Goal: Task Accomplishment & Management: Manage account settings

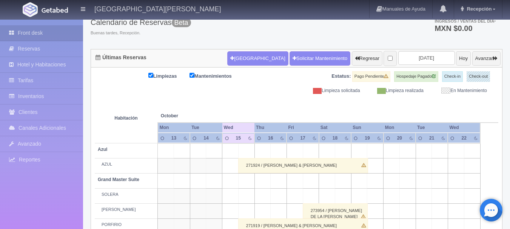
scroll to position [26, 0]
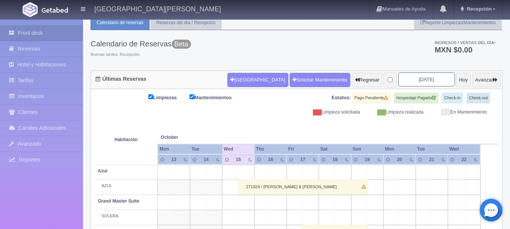
click at [400, 73] on input "[DATE]" at bounding box center [426, 79] width 57 height 14
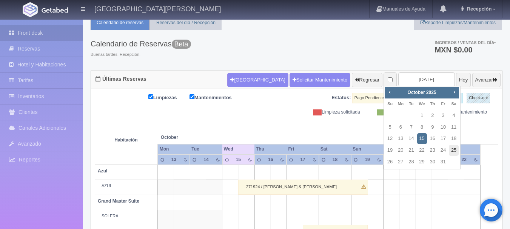
click at [451, 151] on link "25" at bounding box center [454, 150] width 10 height 11
type input "[DATE]"
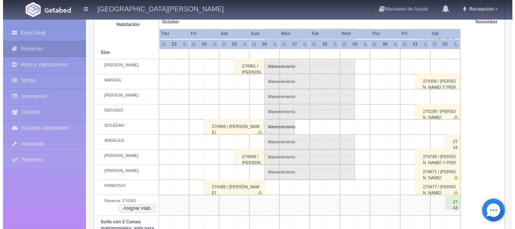
scroll to position [340, 0]
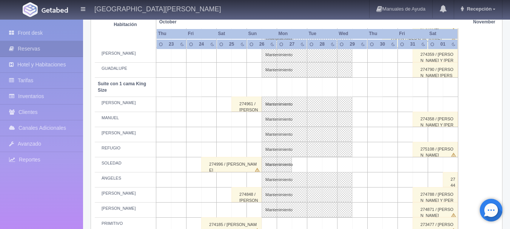
click at [248, 121] on td at bounding box center [254, 119] width 15 height 15
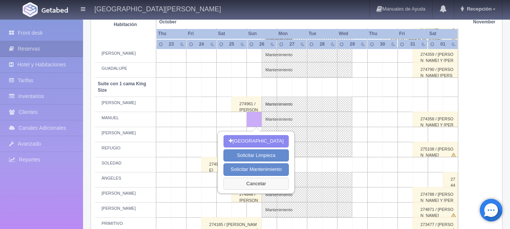
click at [246, 183] on button "Cancelar" at bounding box center [255, 184] width 65 height 12
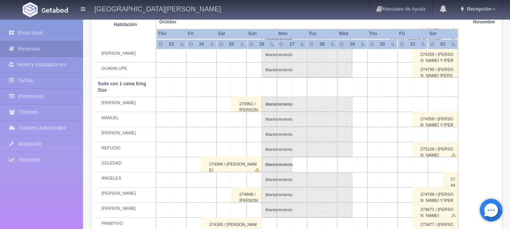
click at [241, 118] on td at bounding box center [239, 119] width 15 height 15
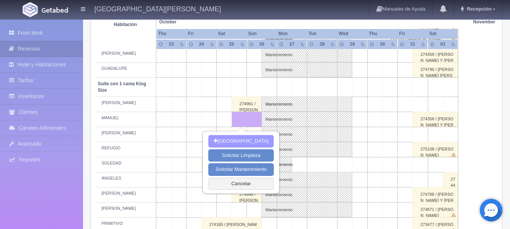
click at [255, 145] on button "[GEOGRAPHIC_DATA]" at bounding box center [240, 141] width 65 height 12
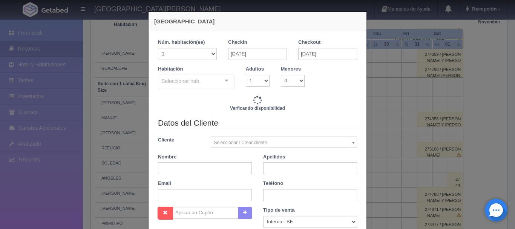
checkbox input "false"
type input "4760.00"
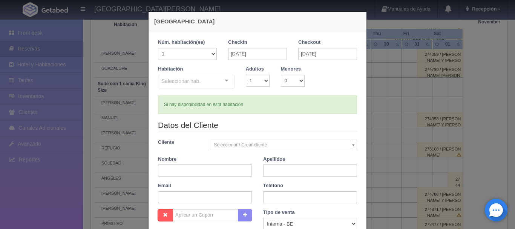
checkbox input "false"
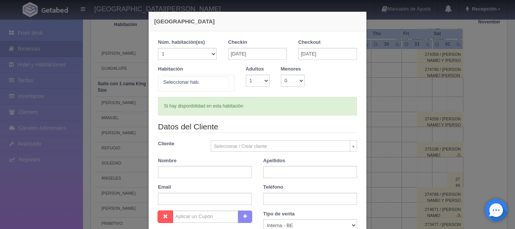
click at [228, 85] on div "No elements found. Consider changing the search query. List is empty." at bounding box center [196, 83] width 77 height 17
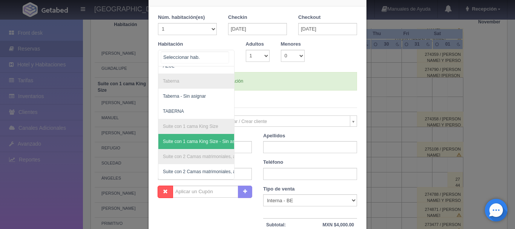
scroll to position [0, 0]
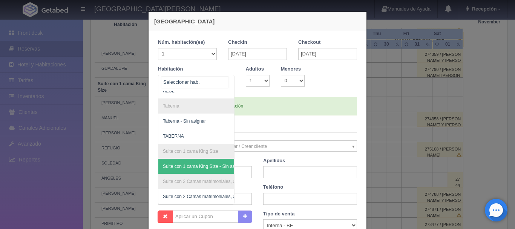
click at [192, 164] on span "Suite con 1 cama King Size - Sin asignar" at bounding box center [204, 166] width 82 height 5
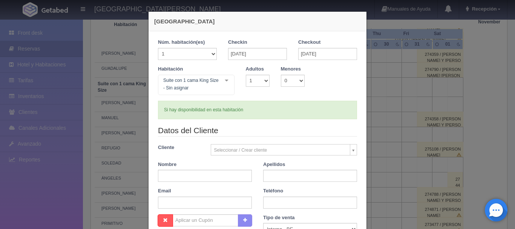
checkbox input "false"
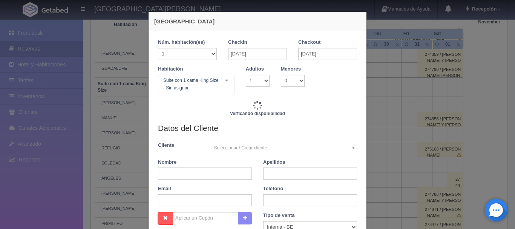
click at [257, 88] on div "Habitación Suite con 1 cama King Size - Sin asignar Suite con 2 camas matrimoni…" at bounding box center [257, 83] width 211 height 35
type input "4760.00"
checkbox input "false"
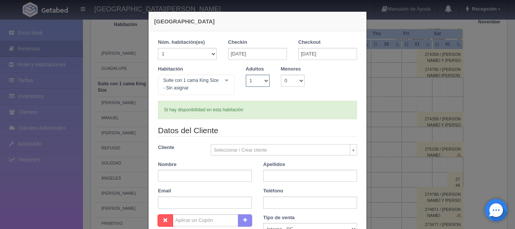
click at [259, 82] on select "1 2 3 4 5 6 7 8 9 10" at bounding box center [258, 81] width 24 height 12
select select "2"
click at [246, 75] on select "1 2 3 4 5 6 7 8 9 10" at bounding box center [258, 81] width 24 height 12
checkbox input "false"
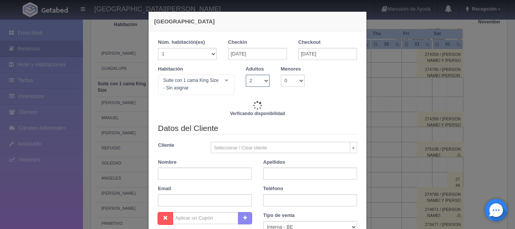
type input "4760.00"
checkbox input "false"
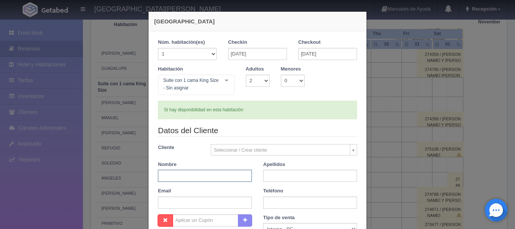
click at [209, 177] on input "text" at bounding box center [205, 176] width 94 height 12
type input "NORA"
type input "ORTIZ"
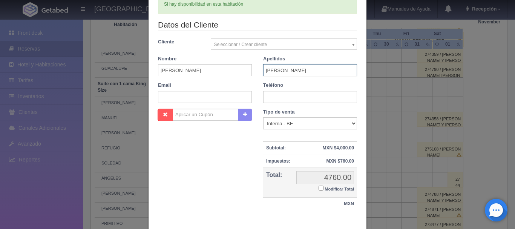
scroll to position [147, 0]
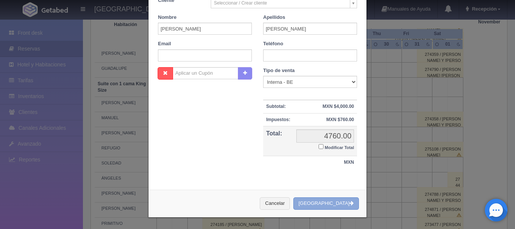
click at [326, 204] on button "[GEOGRAPHIC_DATA]" at bounding box center [327, 203] width 66 height 12
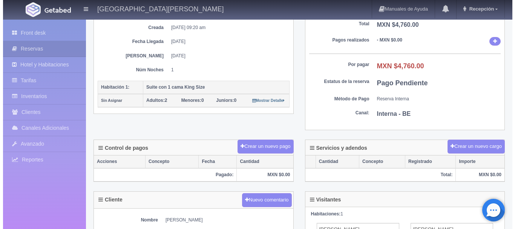
scroll to position [151, 0]
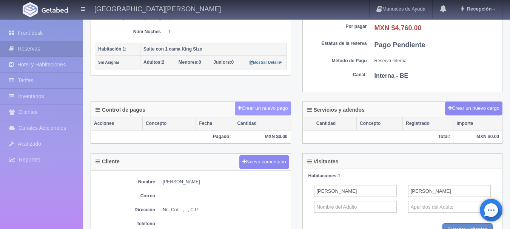
click at [274, 109] on button "Crear un nuevo pago" at bounding box center [263, 108] width 56 height 14
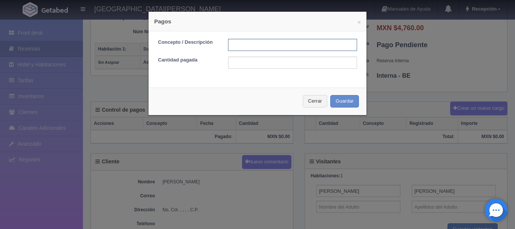
click at [248, 44] on input "text" at bounding box center [292, 45] width 129 height 12
type input "PAGO"
click at [228, 61] on input "text" at bounding box center [292, 63] width 129 height 12
type input "4760"
click at [347, 101] on button "Guardar" at bounding box center [345, 101] width 29 height 12
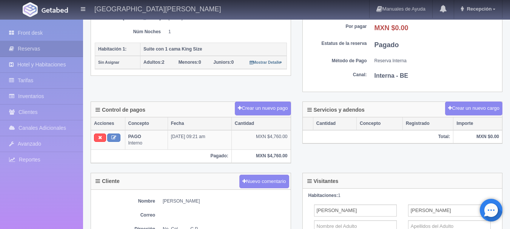
scroll to position [113, 0]
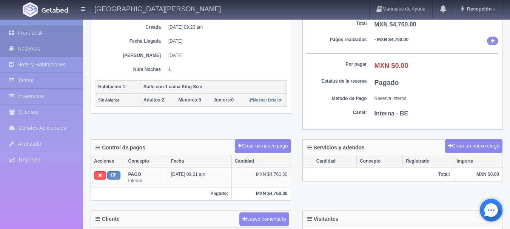
click at [56, 28] on link "Front desk" at bounding box center [41, 32] width 83 height 15
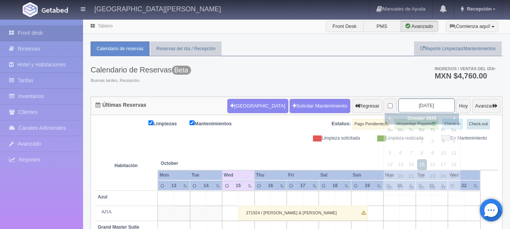
click at [415, 106] on input "2025-10-15" at bounding box center [426, 105] width 57 height 14
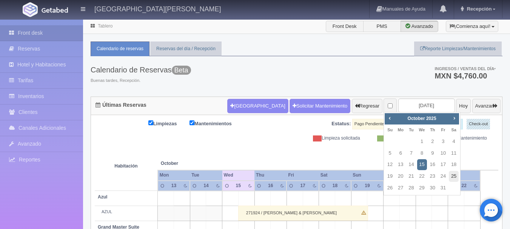
click at [451, 171] on link "25" at bounding box center [454, 176] width 10 height 11
type input "[DATE]"
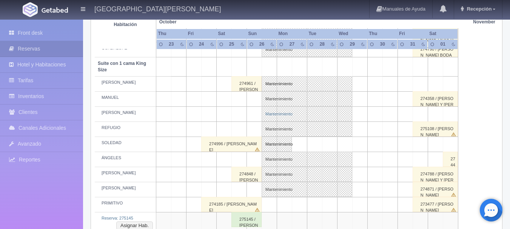
scroll to position [415, 0]
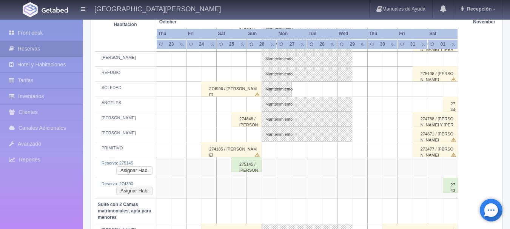
click at [129, 167] on button "Asignar Hab." at bounding box center [134, 170] width 37 height 8
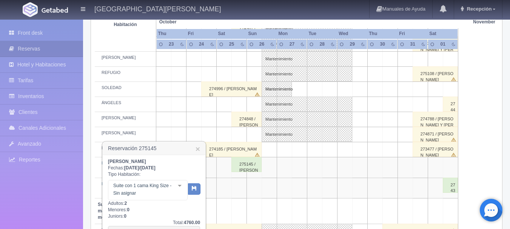
click at [203, 154] on h3 "Reservación 275145 ×" at bounding box center [154, 148] width 103 height 13
click at [201, 149] on h3 "Reservación 275145 ×" at bounding box center [154, 148] width 103 height 13
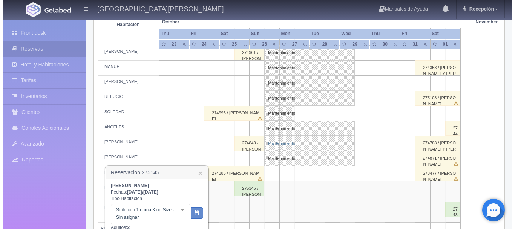
scroll to position [377, 0]
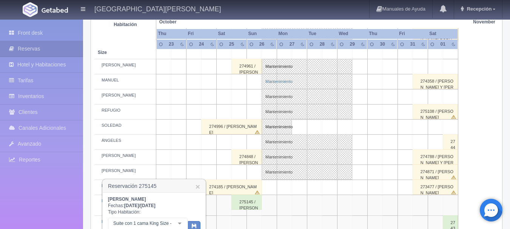
click at [273, 75] on link "Mantenimiento" at bounding box center [306, 81] width 91 height 15
select select "Mantenimiento"
select select "1921_MANUEL"
type input "[DATE]"
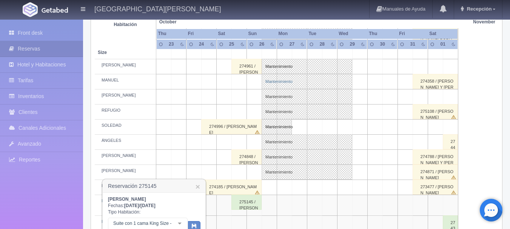
type textarea "MB- Fam Trip de la Industria"
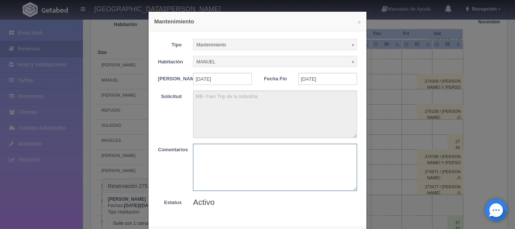
drag, startPoint x: 265, startPoint y: 163, endPoint x: 264, endPoint y: 166, distance: 3.9
click at [265, 163] on textarea at bounding box center [275, 167] width 164 height 47
click at [385, 127] on div "× Mantenimiento Tipo Mantenimiento Limpieza Mantenimiento Habitación MANUEL Sin…" at bounding box center [257, 114] width 515 height 229
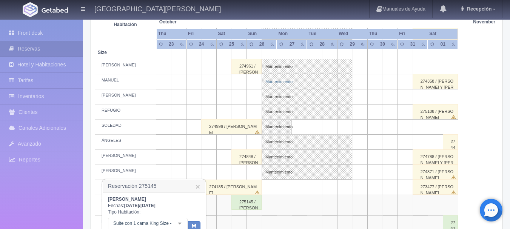
click at [285, 84] on link "Mantenimiento" at bounding box center [306, 81] width 91 height 15
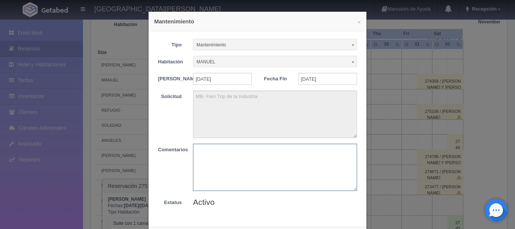
click at [260, 154] on textarea at bounding box center [275, 167] width 164 height 47
type textarea "MB-Fam Trip de la Industria"
drag, startPoint x: 260, startPoint y: 154, endPoint x: 175, endPoint y: 152, distance: 85.7
click at [175, 152] on div "Comentarios MB-Fam Trip de la Industria" at bounding box center [257, 167] width 211 height 47
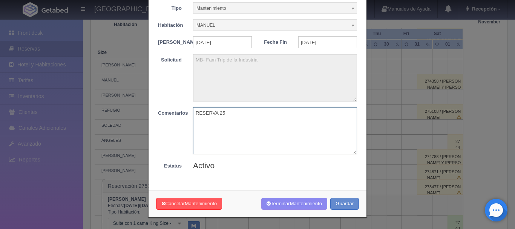
scroll to position [41, 0]
type textarea "RESERVA 25"
click at [300, 202] on span "Mantenimiento" at bounding box center [306, 204] width 32 height 6
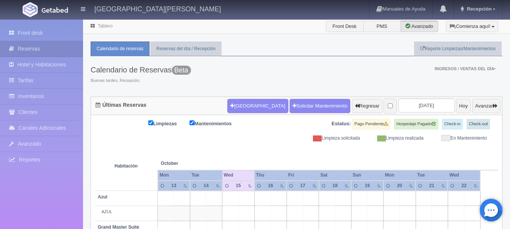
click at [422, 141] on th at bounding box center [439, 155] width 48 height 29
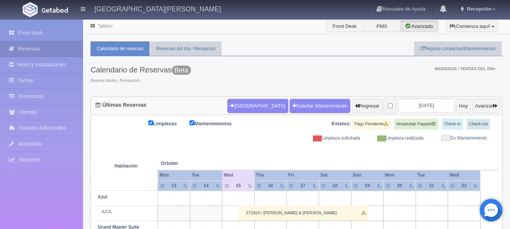
scroll to position [56, 0]
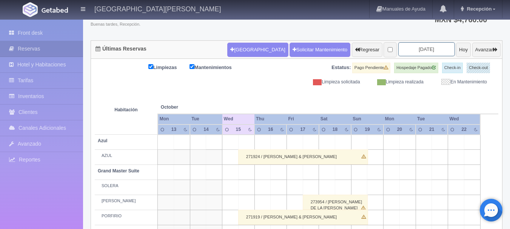
click at [417, 54] on input "[DATE]" at bounding box center [426, 49] width 57 height 14
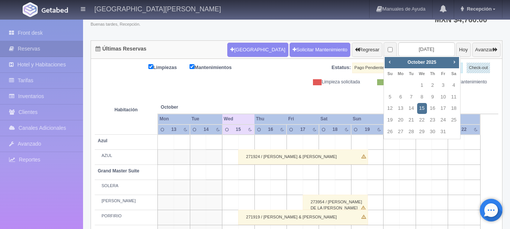
click at [448, 116] on td "25" at bounding box center [453, 120] width 11 height 12
type input "[DATE]"
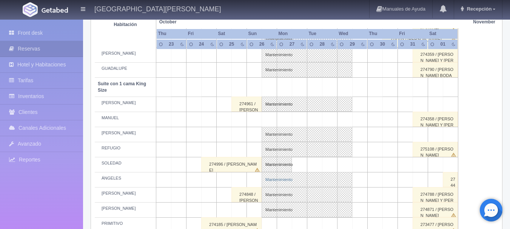
scroll to position [377, 0]
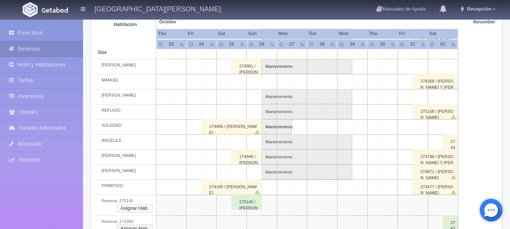
click at [145, 208] on button "Asignar Hab." at bounding box center [134, 208] width 37 height 8
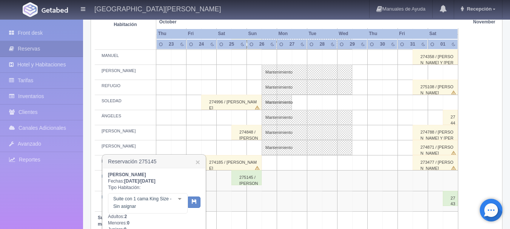
scroll to position [415, 0]
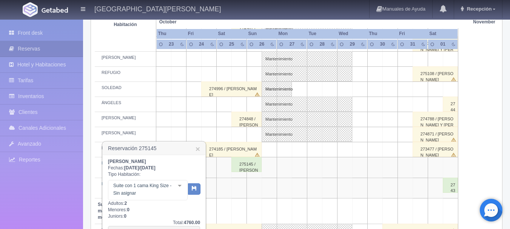
click at [178, 189] on div "Suite con 1 cama [PERSON_NAME] Size - Sin asignar Suite con 1 cama [PERSON_NAME…" at bounding box center [148, 190] width 80 height 20
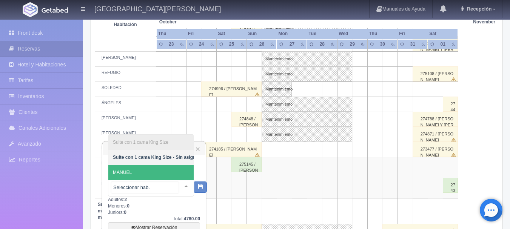
click at [160, 169] on span "MANUEL" at bounding box center [156, 172] width 96 height 15
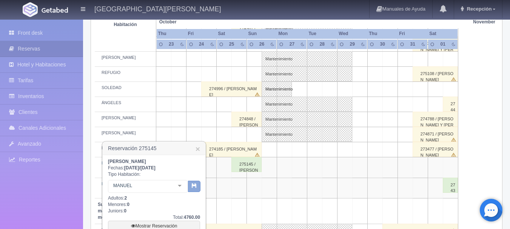
click at [195, 182] on button "button" at bounding box center [194, 186] width 12 height 11
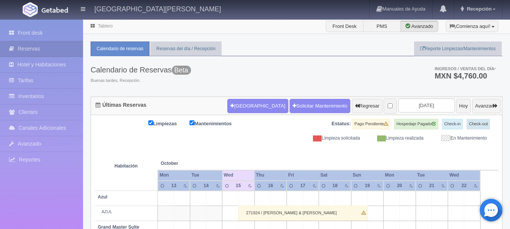
scroll to position [56, 0]
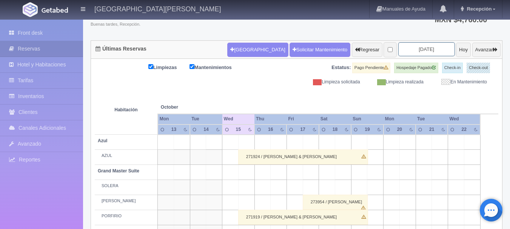
click at [404, 47] on input "[DATE]" at bounding box center [426, 49] width 57 height 14
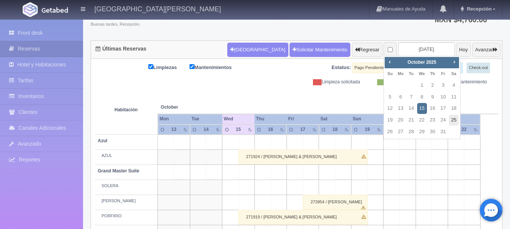
click at [457, 118] on link "25" at bounding box center [454, 120] width 10 height 11
type input "[DATE]"
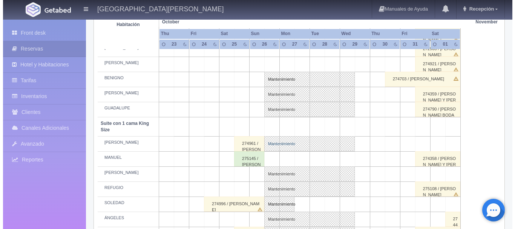
scroll to position [340, 0]
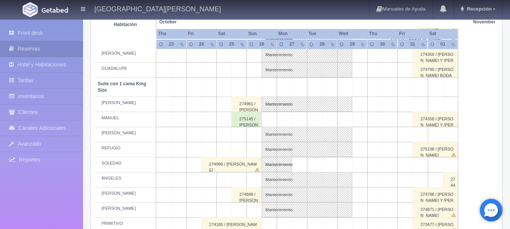
click at [263, 116] on td at bounding box center [268, 119] width 15 height 15
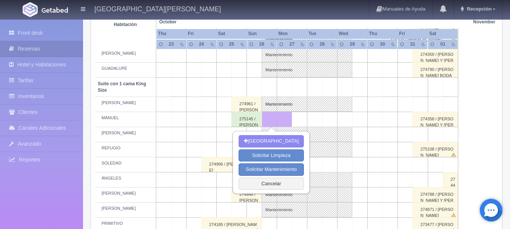
click at [344, 118] on td at bounding box center [344, 119] width 15 height 15
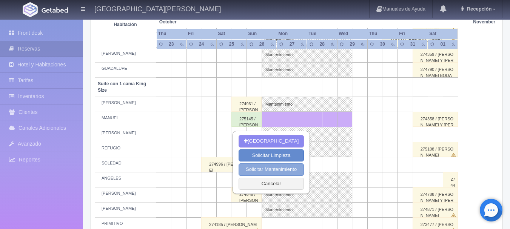
click at [251, 175] on button "Solicitar Mantenimiento" at bounding box center [270, 169] width 65 height 12
select select "Mantenimiento"
type input "[DATE]"
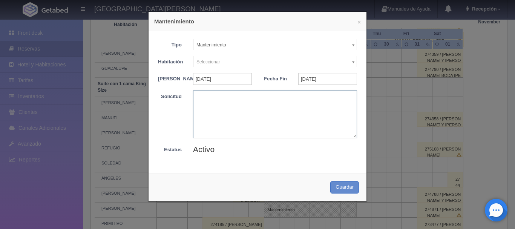
click at [239, 124] on textarea at bounding box center [275, 114] width 164 height 47
paste textarea "MB-Fam Trip de la Industria"
type textarea "MB-Fam Trip de la Industria"
click at [216, 57] on body "[GEOGRAPHIC_DATA][PERSON_NAME] Manuales de Ayuda Actualizaciones recientes Rece…" at bounding box center [257, 90] width 515 height 822
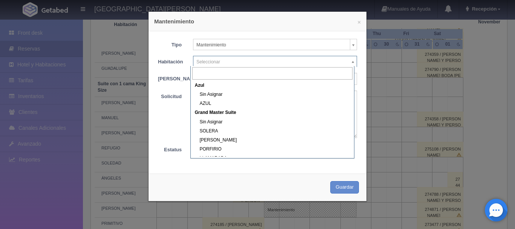
scroll to position [151, 0]
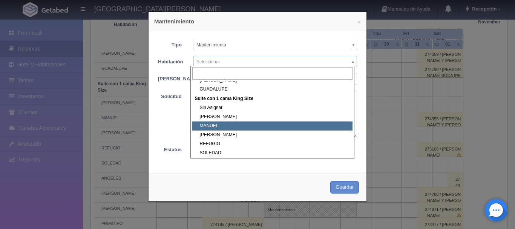
select select "1921_MANUEL"
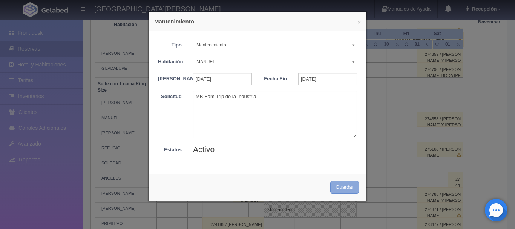
click at [345, 190] on button "Guardar" at bounding box center [345, 187] width 29 height 12
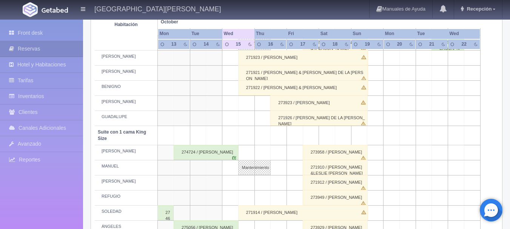
scroll to position [320, 0]
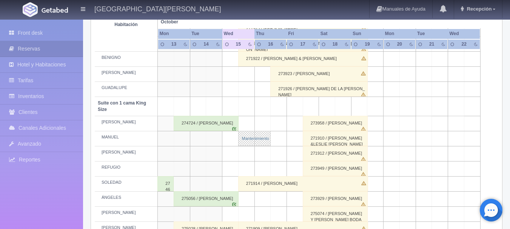
click at [242, 141] on link "Mantenimiento" at bounding box center [254, 138] width 32 height 15
select select "Mantenimiento"
select select "1921_MANUEL"
type input "15-10-2025"
type input "16-10-2025"
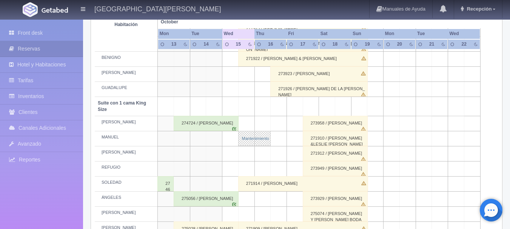
type textarea "PINTURA"
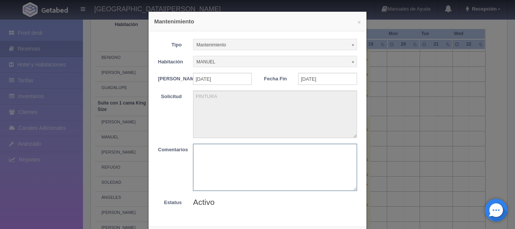
click at [253, 154] on textarea at bounding box center [275, 167] width 164 height 47
click at [389, 83] on div "× Mantenimiento Tipo Mantenimiento Limpieza Mantenimiento Habitación MANUEL Sin…" at bounding box center [257, 114] width 515 height 229
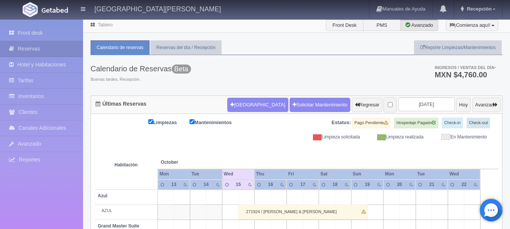
scroll to position [0, 0]
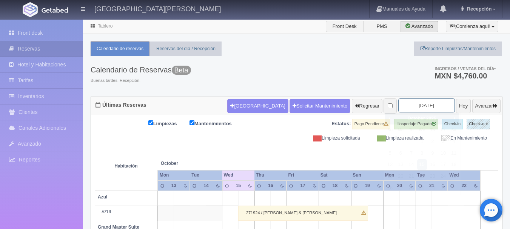
click at [433, 106] on input "2025-10-15" at bounding box center [426, 105] width 57 height 14
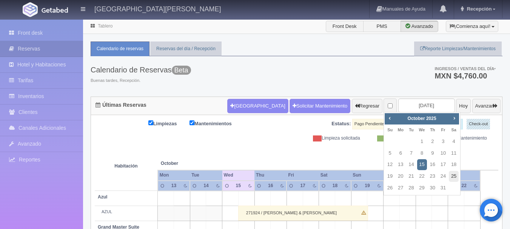
click at [452, 176] on link "25" at bounding box center [454, 176] width 10 height 11
type input "2025-10-25"
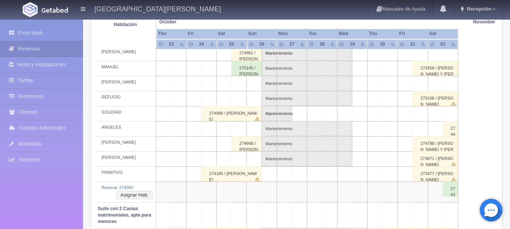
scroll to position [377, 0]
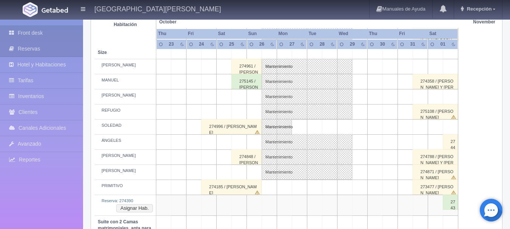
click at [19, 36] on link "Front desk" at bounding box center [41, 32] width 83 height 15
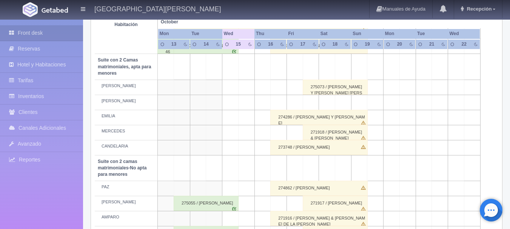
scroll to position [566, 0]
